Goal: Task Accomplishment & Management: Manage account settings

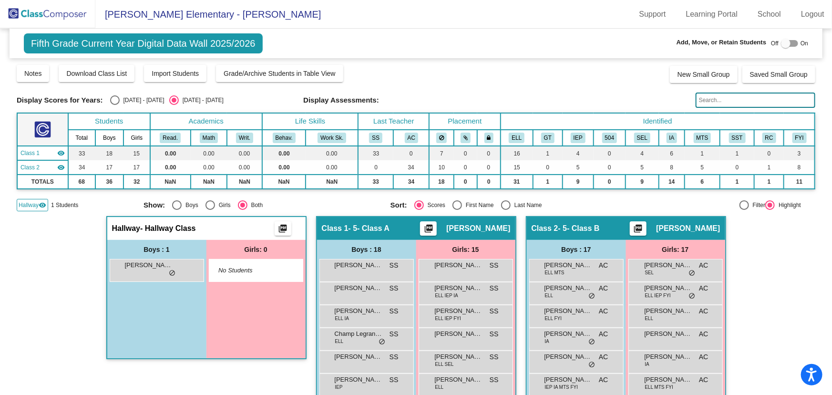
click at [63, 18] on img at bounding box center [47, 14] width 95 height 28
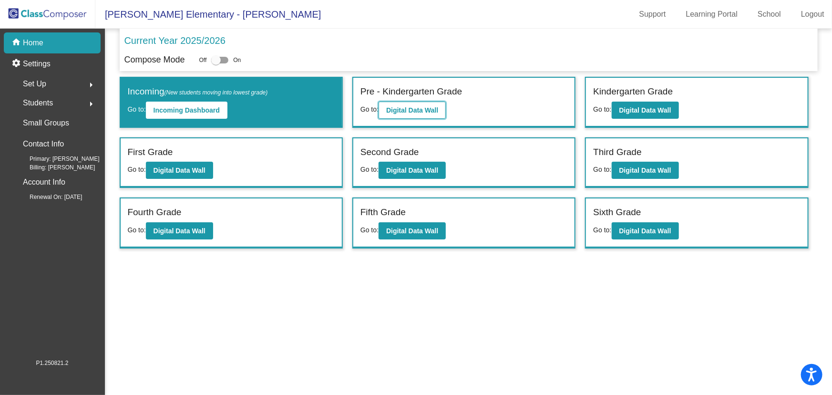
click at [430, 108] on b "Digital Data Wall" at bounding box center [412, 110] width 52 height 8
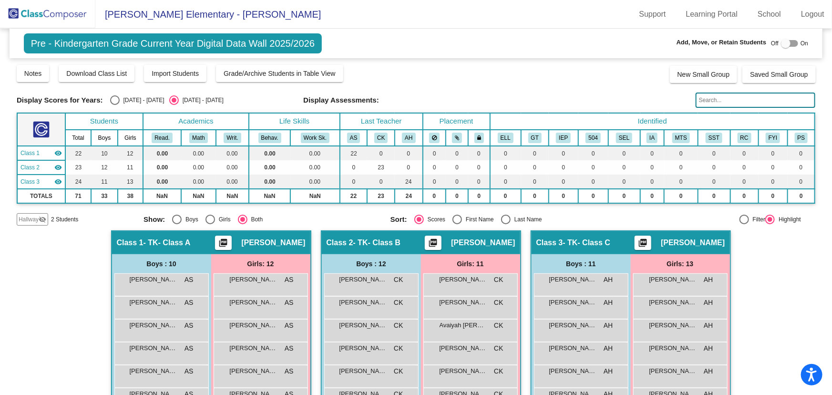
click at [781, 41] on div at bounding box center [786, 44] width 10 height 10
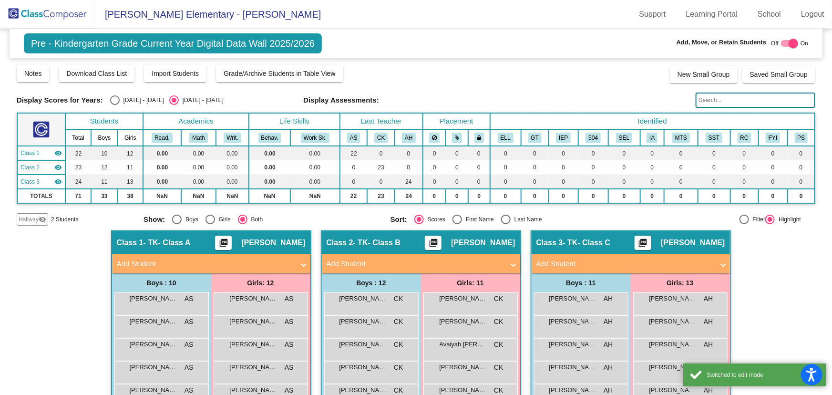
click at [31, 219] on span "Hallway" at bounding box center [29, 219] width 20 height 9
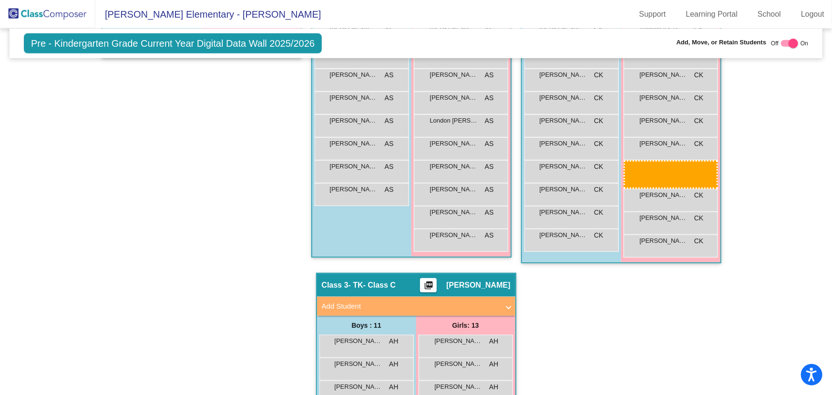
scroll to position [322, 0]
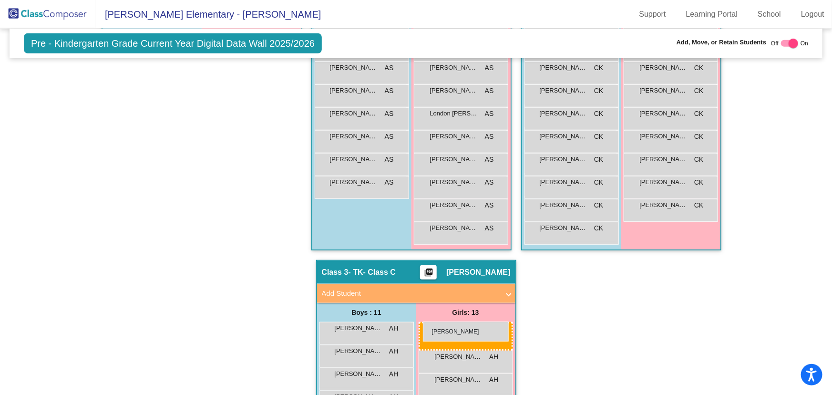
drag, startPoint x: 249, startPoint y: 301, endPoint x: 423, endPoint y: 322, distance: 175.9
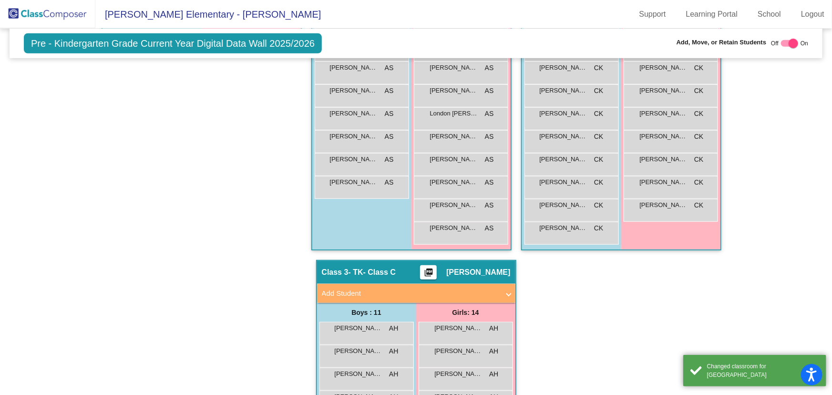
click at [598, 346] on div "Hallway - Hallway Class picture_as_pdf Add Student First Name Last Name Student…" at bounding box center [416, 283] width 799 height 750
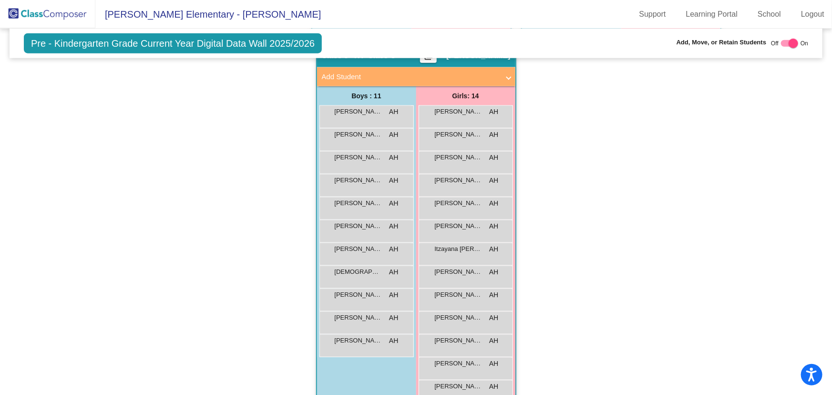
scroll to position [583, 0]
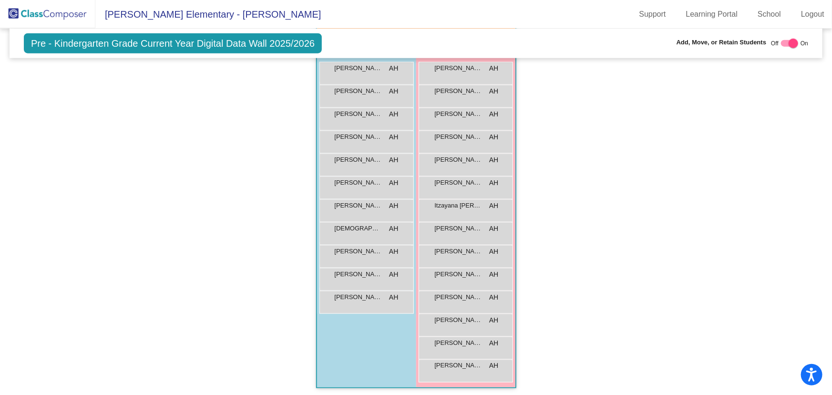
click at [710, 250] on div "Hallway - Hallway Class picture_as_pdf Add Student First Name Last Name Student…" at bounding box center [416, 23] width 799 height 750
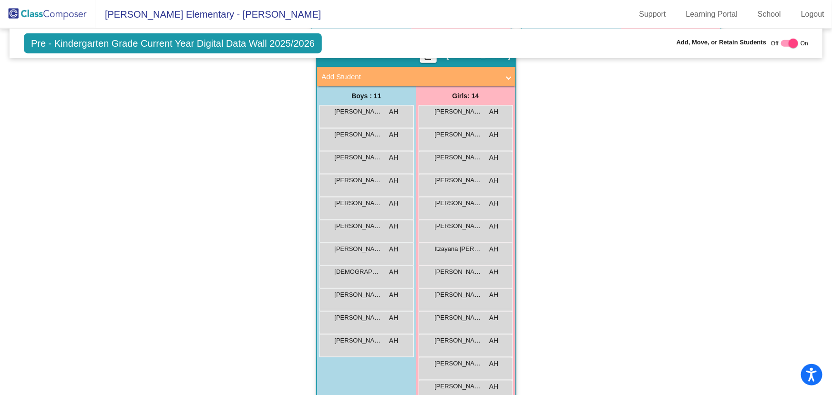
click at [789, 44] on div at bounding box center [794, 44] width 10 height 10
checkbox input "false"
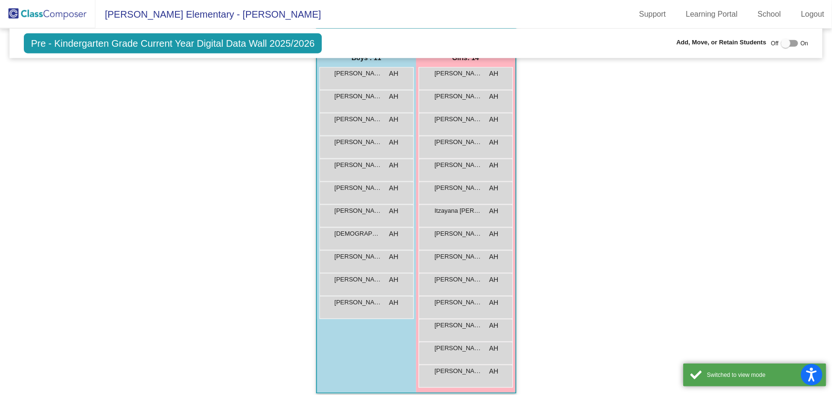
click at [652, 194] on div "Hallway - Hallway Class picture_as_pdf Add Student First Name Last Name Student…" at bounding box center [416, 47] width 799 height 712
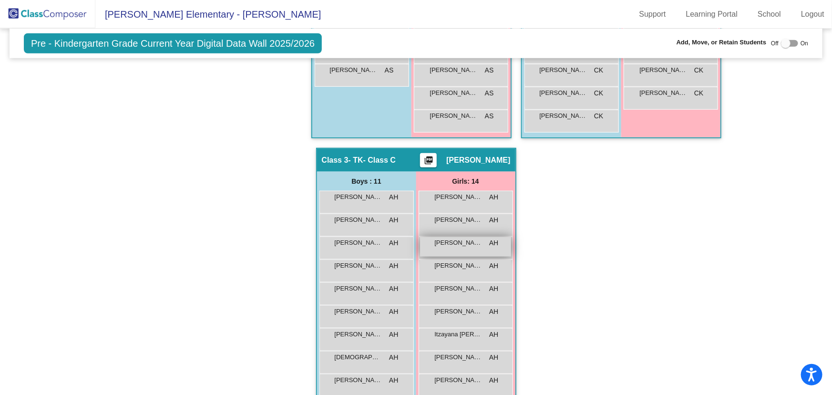
scroll to position [156, 0]
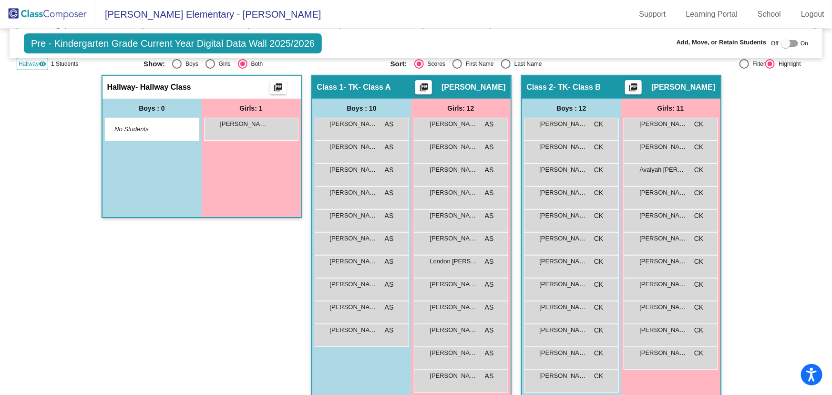
click at [39, 66] on mat-icon "visibility" at bounding box center [43, 64] width 8 height 8
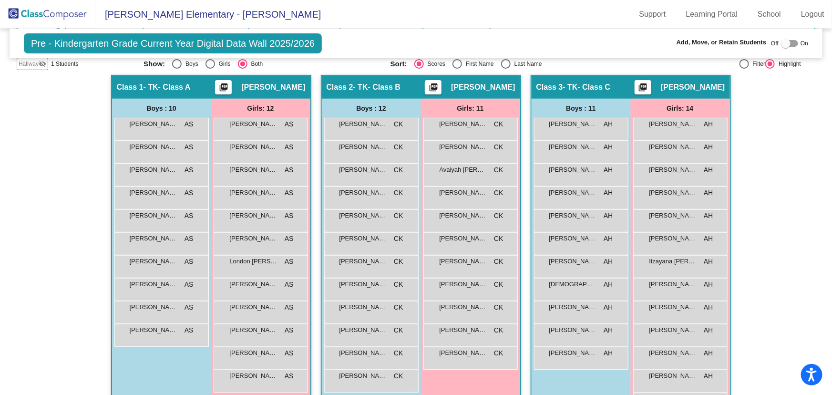
click at [501, 62] on div "Select an option" at bounding box center [506, 64] width 10 height 10
click at [506, 69] on input "Last Name" at bounding box center [506, 69] width 0 height 0
radio input "true"
click at [173, 63] on div "Select an option" at bounding box center [177, 64] width 10 height 10
click at [177, 69] on input "Boys" at bounding box center [177, 69] width 0 height 0
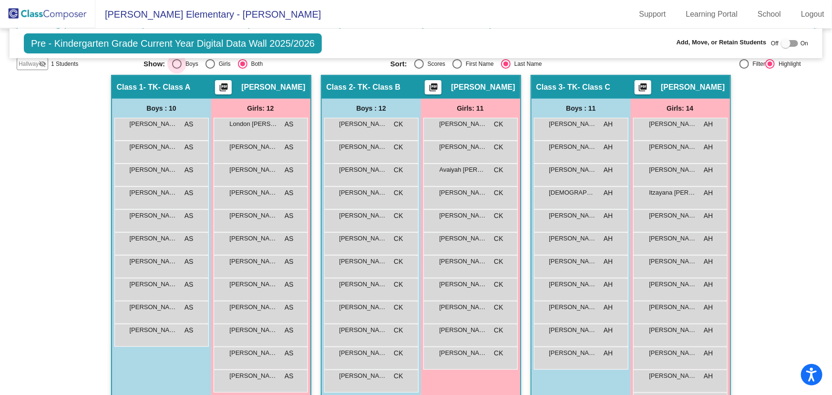
radio input "true"
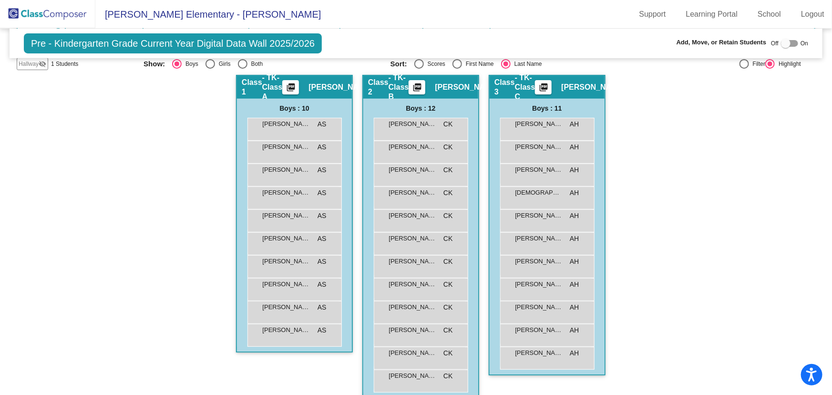
scroll to position [112, 0]
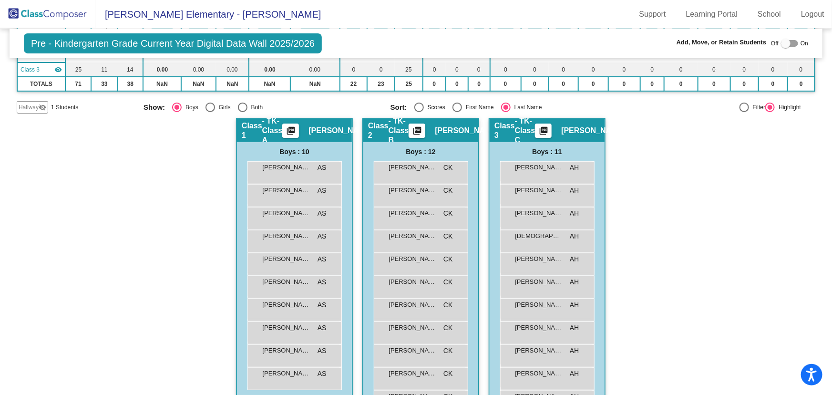
click at [206, 104] on div "Select an option" at bounding box center [211, 108] width 10 height 10
click at [210, 112] on input "Girls" at bounding box center [210, 112] width 0 height 0
radio input "true"
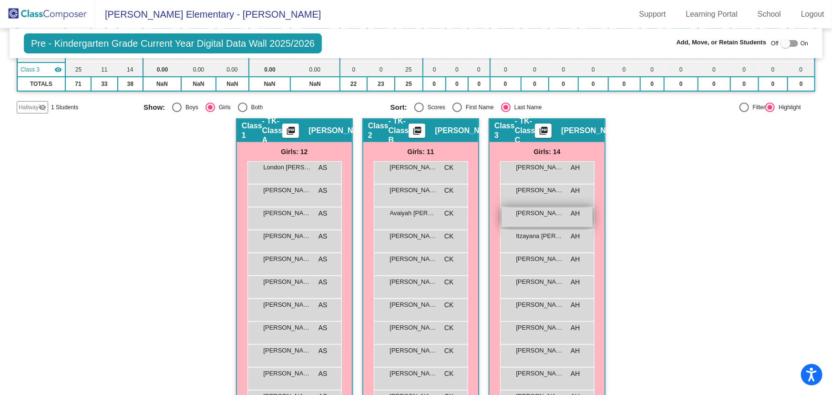
click at [549, 214] on span "[PERSON_NAME]" at bounding box center [541, 213] width 48 height 10
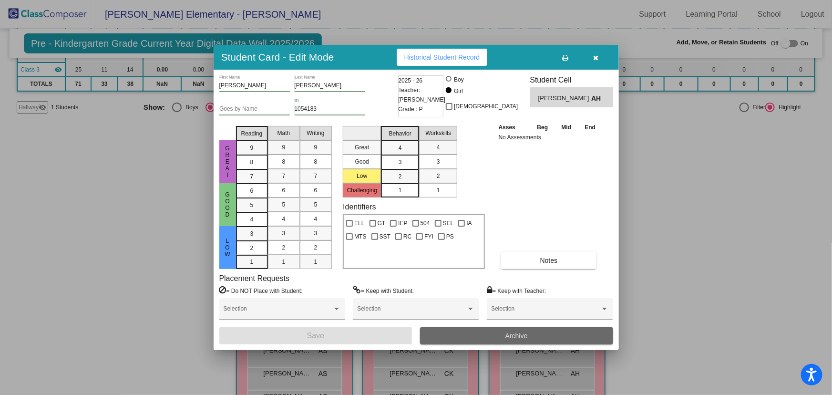
click at [489, 334] on button "Archive" at bounding box center [516, 335] width 193 height 17
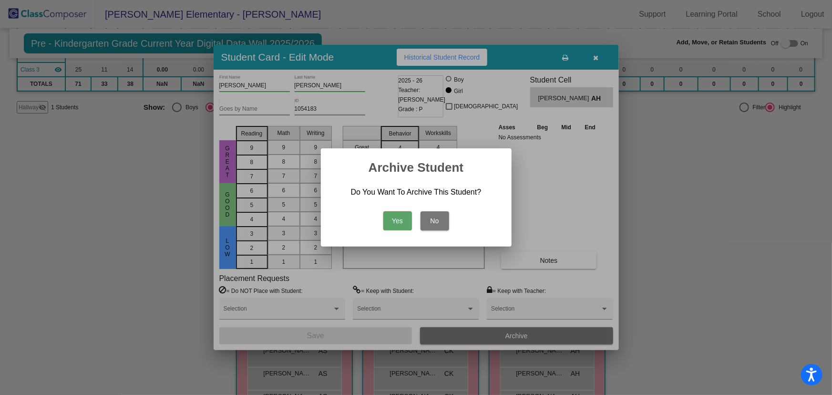
click at [405, 222] on button "Yes" at bounding box center [398, 220] width 29 height 19
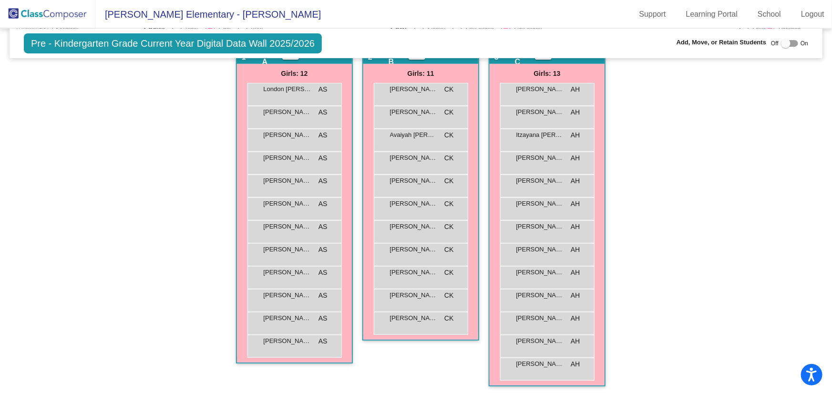
scroll to position [147, 0]
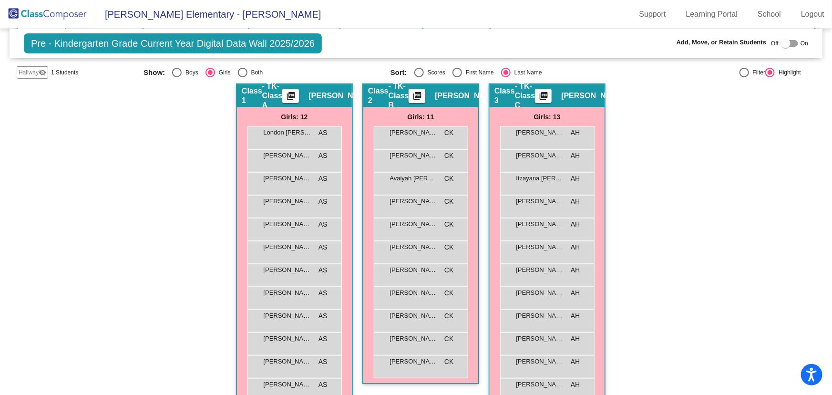
click at [175, 73] on div "Select an option" at bounding box center [177, 73] width 10 height 10
click at [177, 77] on input "Boys" at bounding box center [177, 77] width 0 height 0
radio input "true"
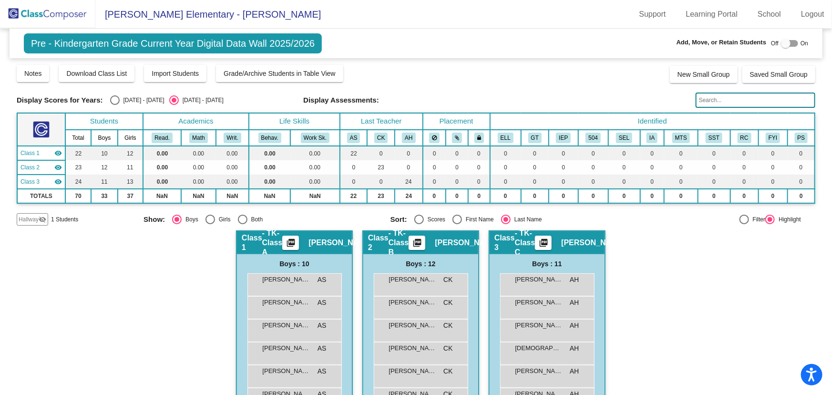
scroll to position [43, 0]
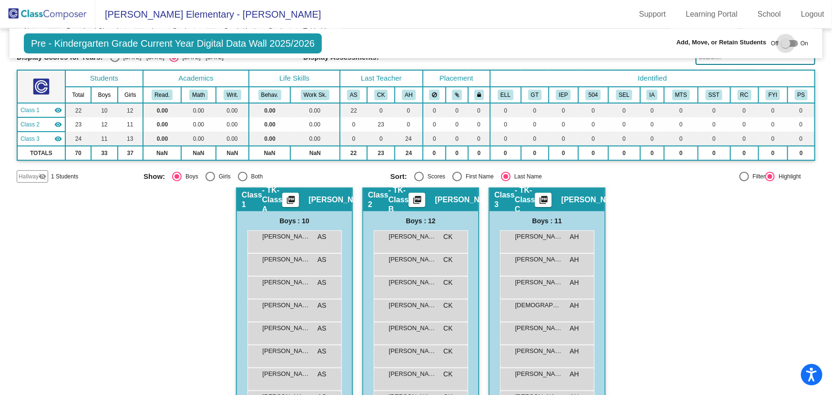
click at [785, 41] on div at bounding box center [786, 44] width 10 height 10
checkbox input "true"
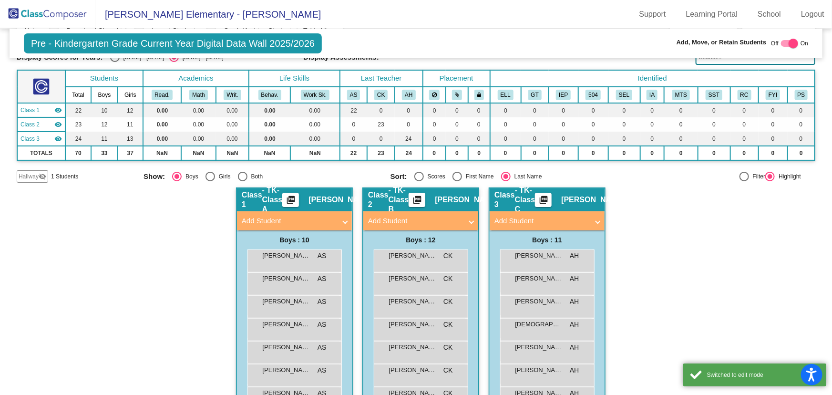
click at [281, 224] on mat-panel-title "Add Student" at bounding box center [289, 221] width 94 height 11
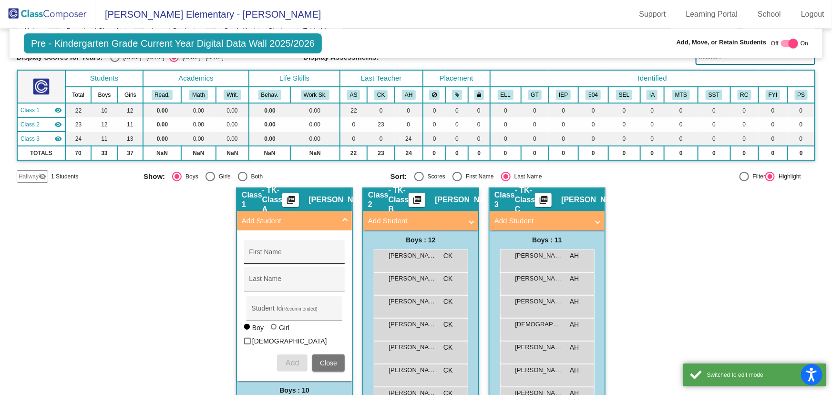
drag, startPoint x: 275, startPoint y: 256, endPoint x: 281, endPoint y: 248, distance: 10.9
click at [275, 255] on input "First Name" at bounding box center [295, 256] width 91 height 8
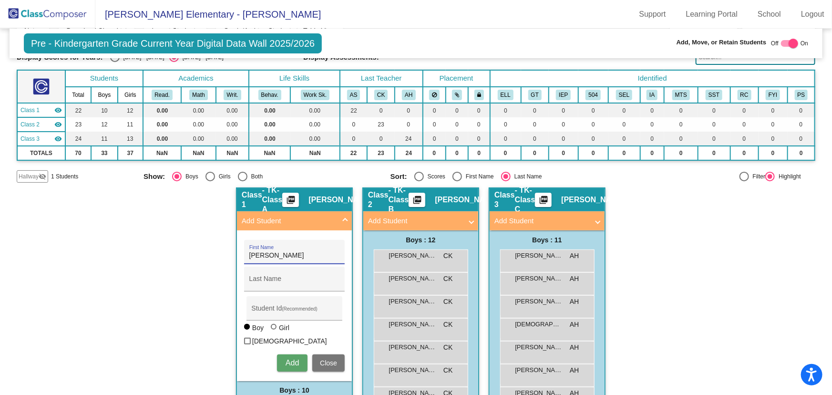
type input "[PERSON_NAME]"
click at [280, 306] on div "Student Id (Recommended)" at bounding box center [295, 311] width 86 height 20
type input "1053050"
click at [294, 359] on span "Add" at bounding box center [292, 363] width 13 height 8
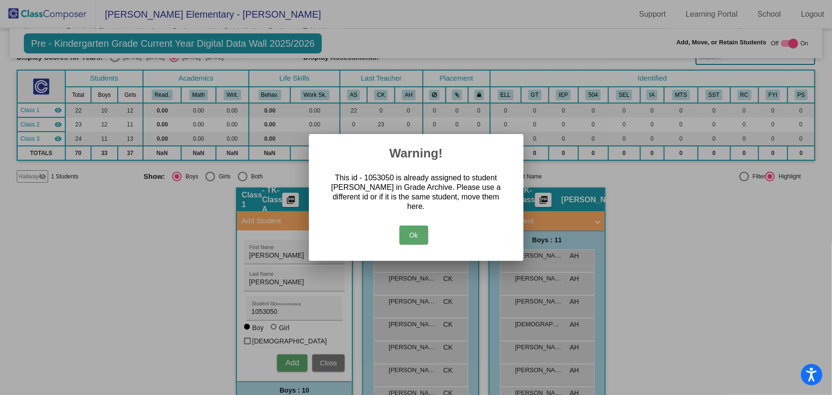
click at [412, 231] on button "Ok" at bounding box center [414, 235] width 29 height 19
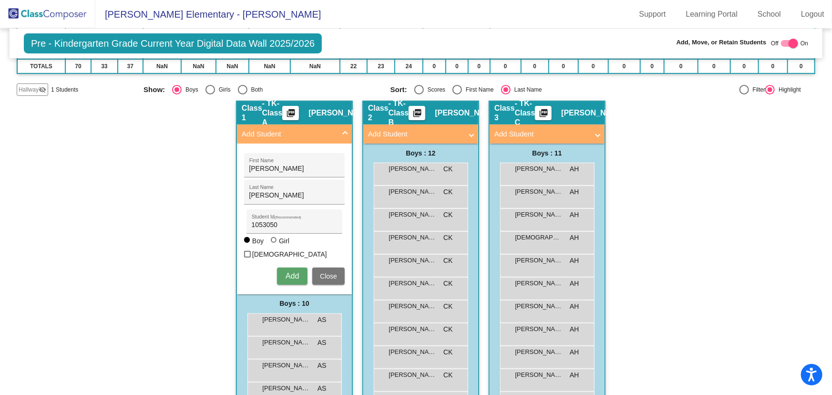
scroll to position [173, 0]
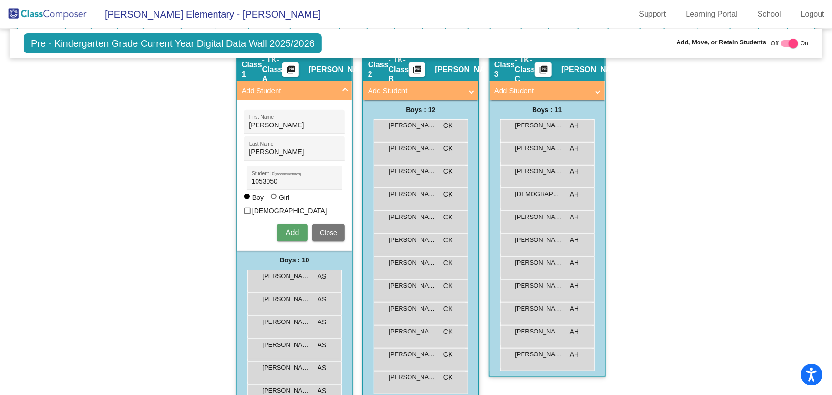
click at [323, 224] on button "Close" at bounding box center [328, 232] width 32 height 17
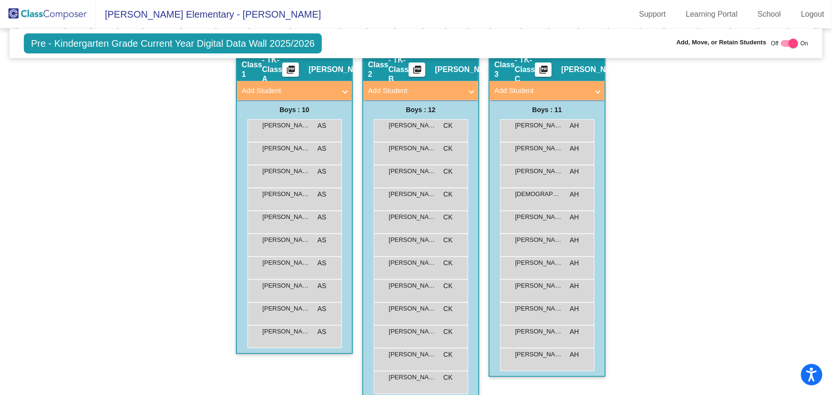
scroll to position [0, 0]
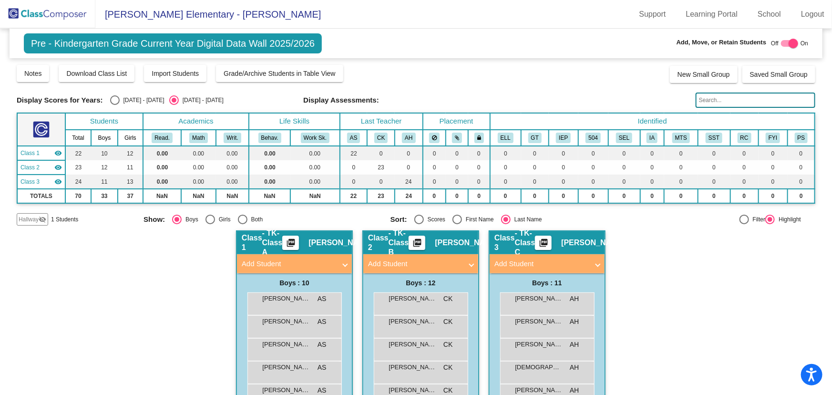
click at [33, 221] on span "Hallway" at bounding box center [29, 219] width 20 height 9
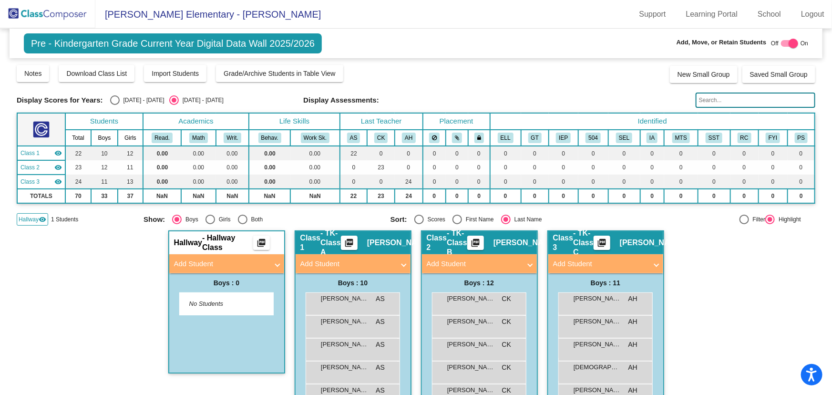
click at [33, 221] on span "Hallway" at bounding box center [29, 219] width 20 height 9
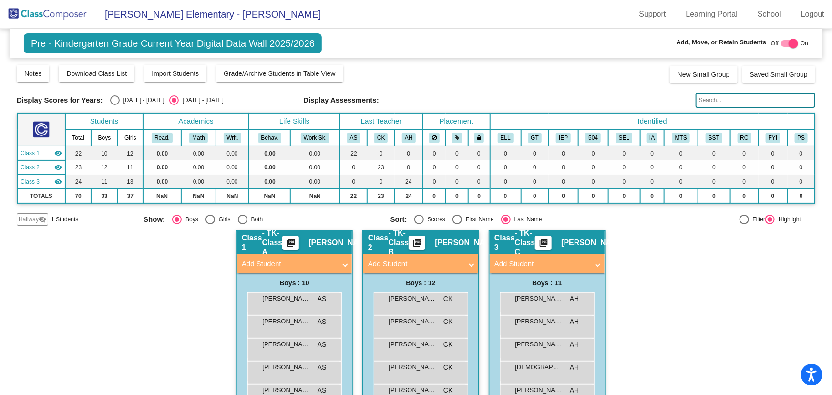
click at [268, 270] on mat-expansion-panel-header "Add Student" at bounding box center [294, 263] width 115 height 19
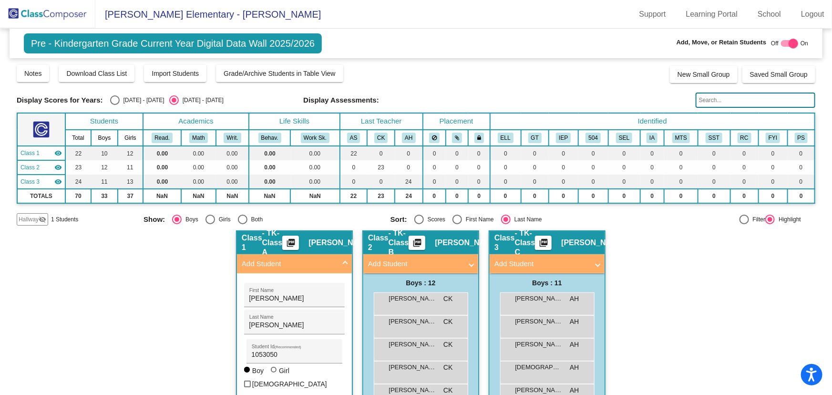
click at [48, 12] on img at bounding box center [47, 14] width 95 height 28
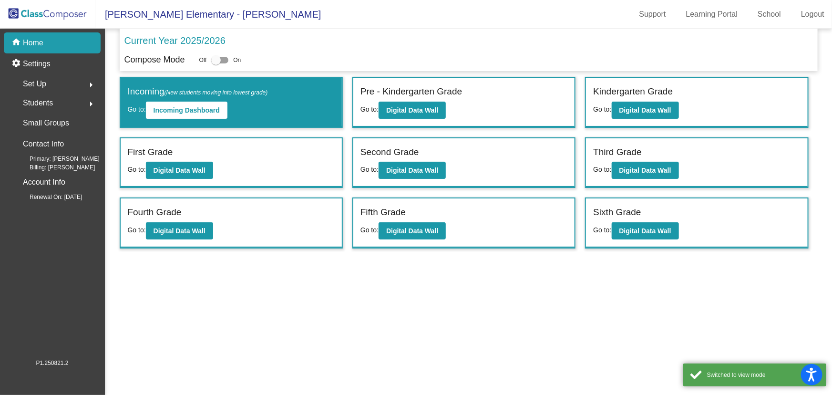
click at [75, 106] on div "Students arrow_right" at bounding box center [55, 103] width 91 height 19
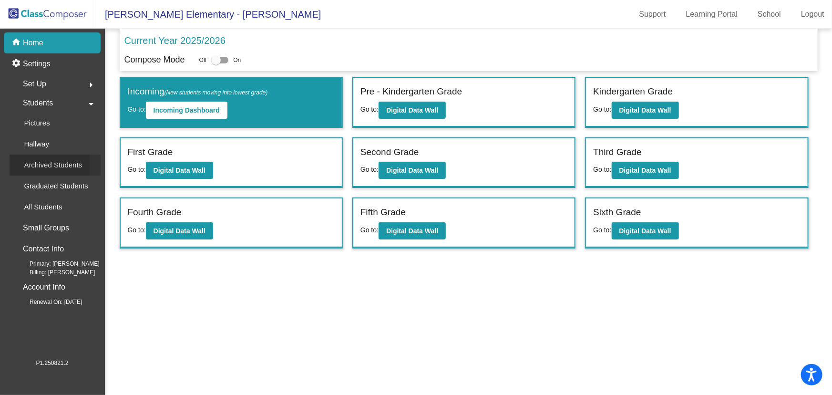
click at [45, 162] on p "Archived Students" at bounding box center [53, 164] width 58 height 11
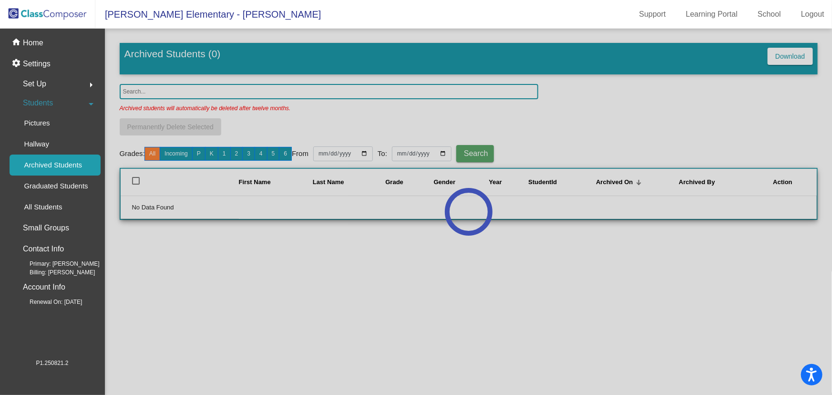
click at [166, 91] on div at bounding box center [469, 212] width 728 height 366
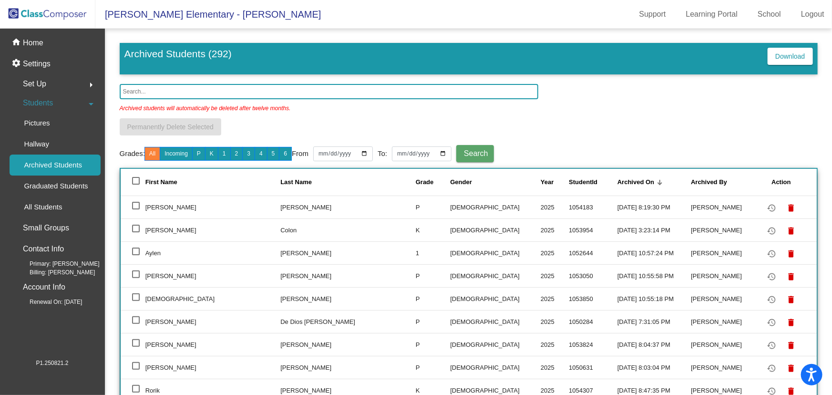
click at [165, 92] on input "text" at bounding box center [329, 91] width 419 height 15
click at [166, 92] on input "text" at bounding box center [329, 91] width 419 height 15
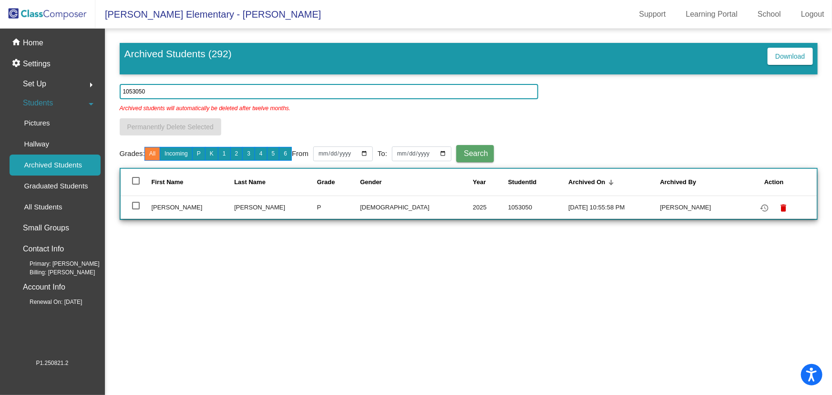
type input "1053050"
click at [135, 205] on div at bounding box center [136, 206] width 8 height 8
click at [135, 209] on input "select row 230" at bounding box center [135, 209] width 0 height 0
checkbox input "true"
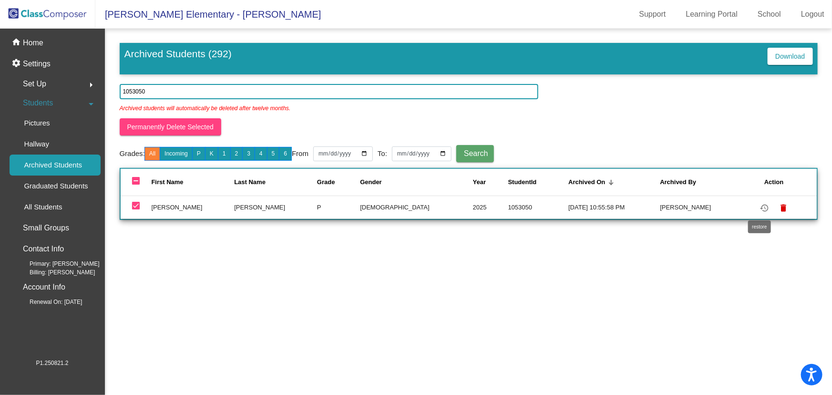
click at [761, 207] on mat-icon "restore" at bounding box center [764, 207] width 11 height 11
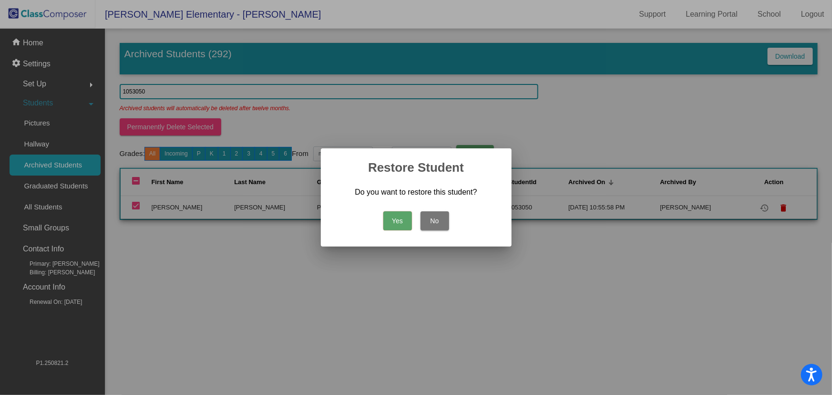
click at [401, 219] on button "Yes" at bounding box center [398, 220] width 29 height 19
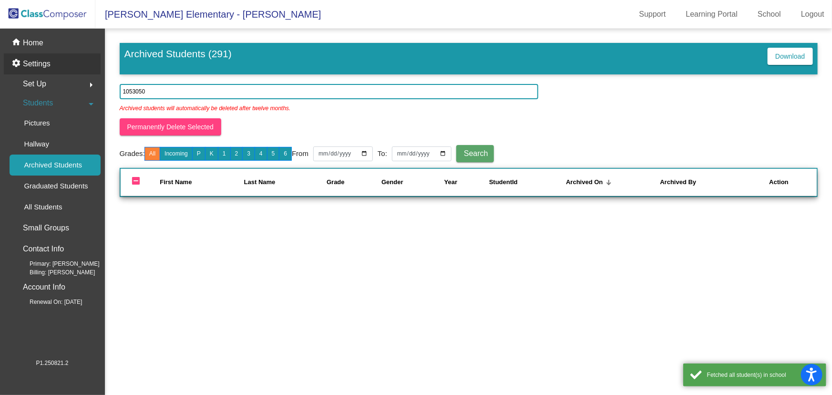
drag, startPoint x: 31, startPoint y: 44, endPoint x: 81, endPoint y: 62, distance: 53.6
click at [31, 44] on p "Home" at bounding box center [33, 42] width 21 height 11
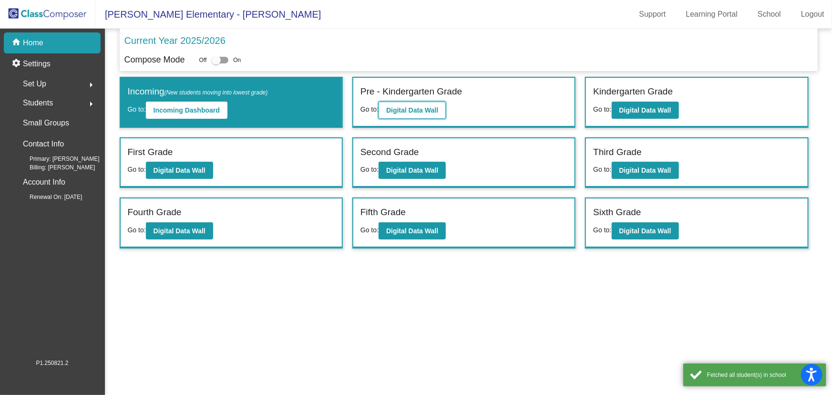
click at [428, 106] on b "Digital Data Wall" at bounding box center [412, 110] width 52 height 8
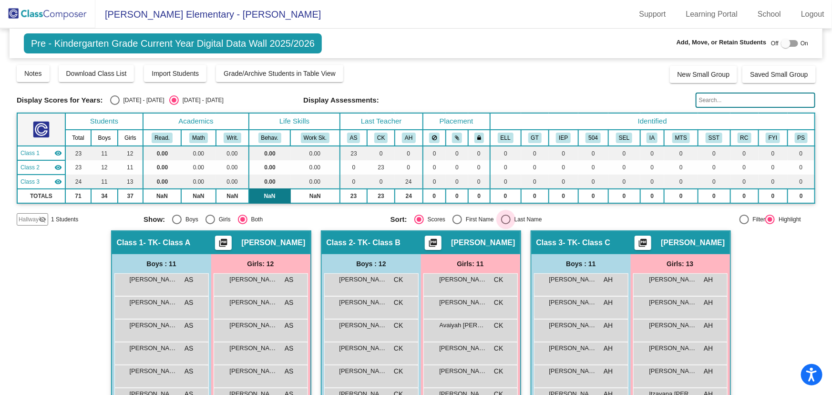
drag, startPoint x: 502, startPoint y: 220, endPoint x: 271, endPoint y: 199, distance: 231.4
click at [501, 218] on div "Select an option" at bounding box center [506, 220] width 10 height 10
click at [506, 224] on input "Last Name" at bounding box center [506, 224] width 0 height 0
radio input "true"
click at [174, 217] on div "Select an option" at bounding box center [177, 220] width 10 height 10
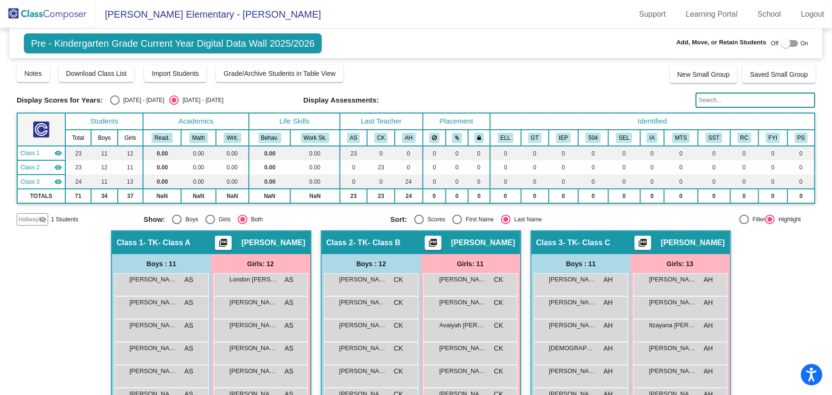
click at [177, 224] on input "Boys" at bounding box center [177, 224] width 0 height 0
radio input "true"
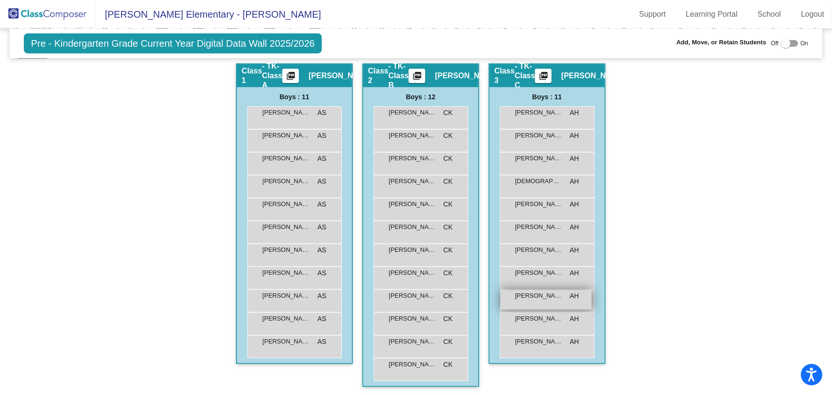
scroll to position [124, 0]
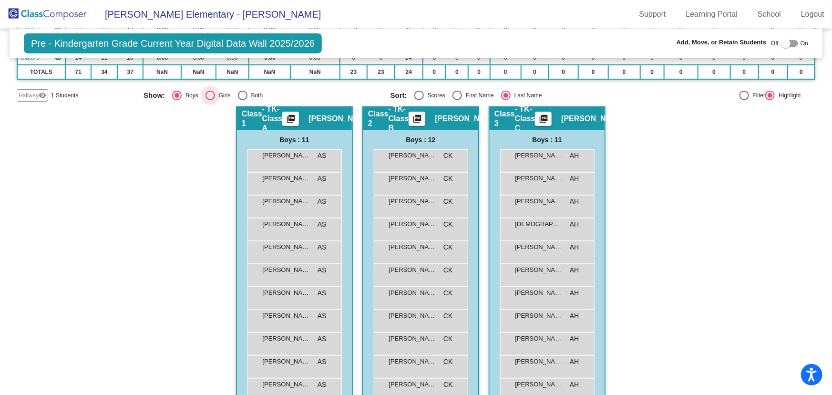
click at [206, 93] on div "Select an option" at bounding box center [211, 96] width 10 height 10
click at [210, 100] on input "Girls" at bounding box center [210, 100] width 0 height 0
radio input "true"
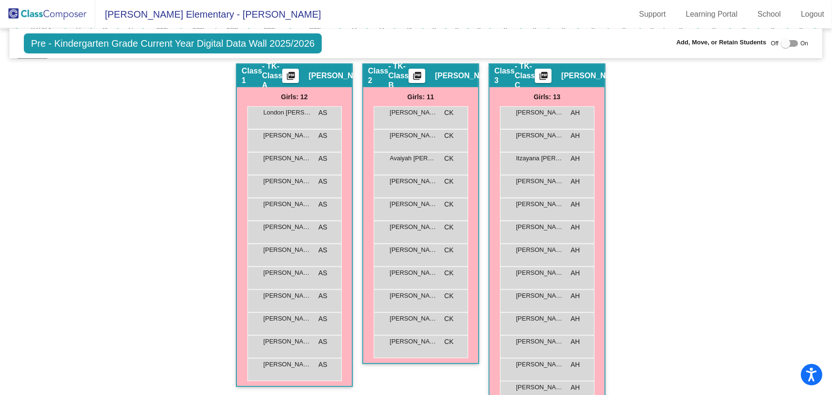
scroll to position [0, 0]
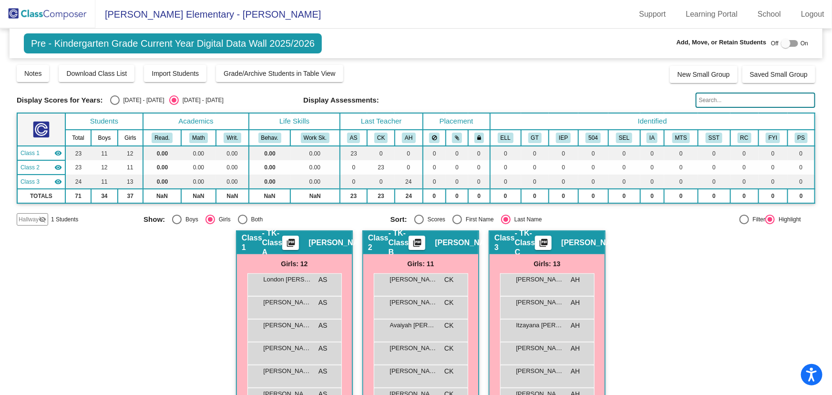
click at [60, 16] on img at bounding box center [47, 14] width 95 height 28
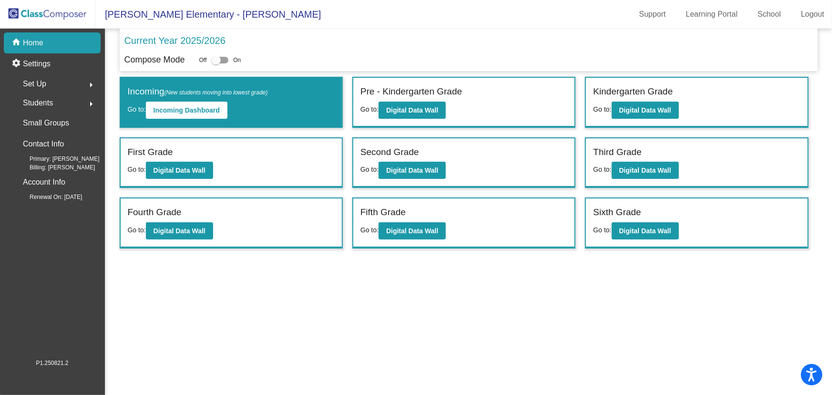
click at [573, 322] on mat-sidenav-content "Current Year 2025/2026 Compose Mode Off On Incoming (New students moving into l…" at bounding box center [469, 212] width 728 height 366
